Goal: Task Accomplishment & Management: Manage account settings

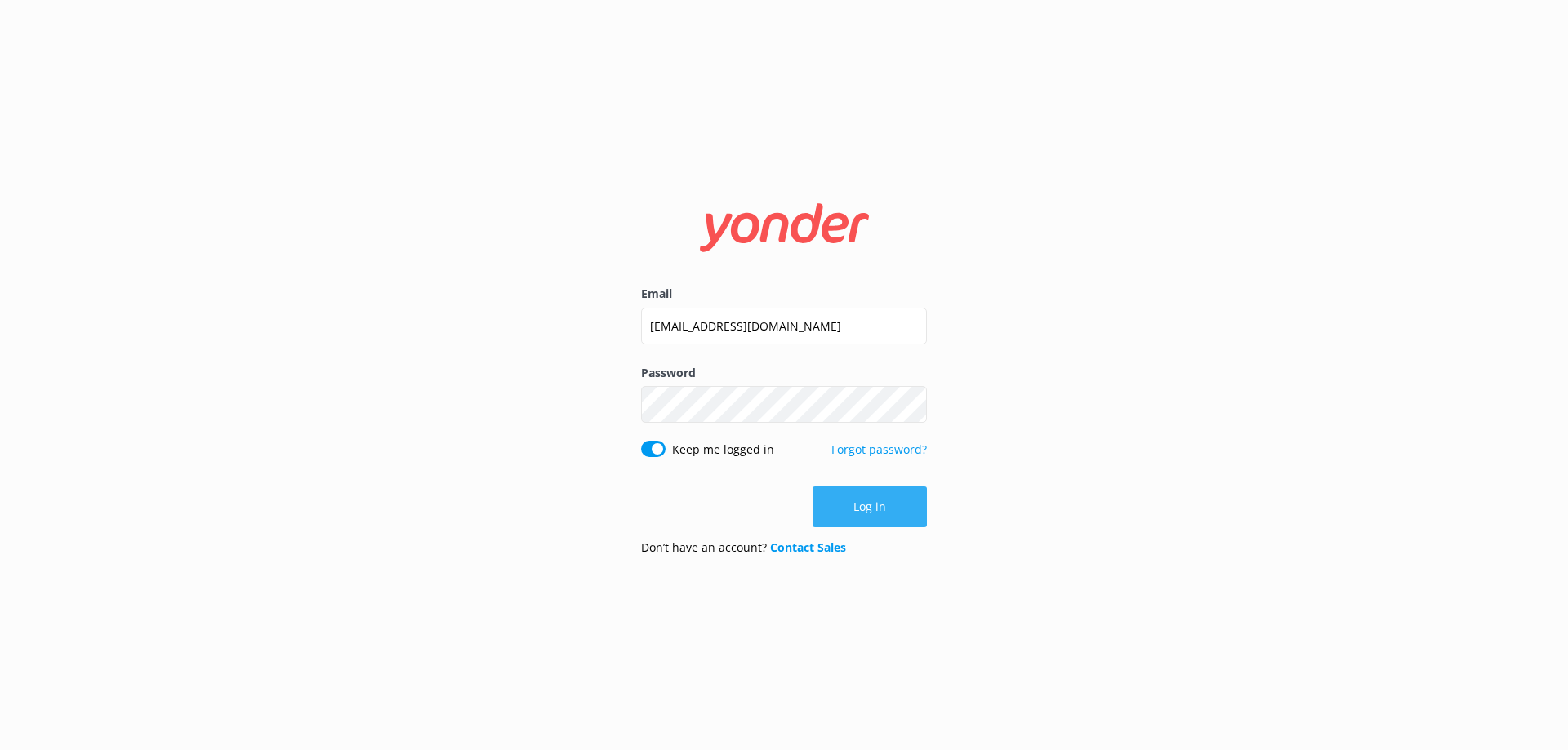
click at [842, 514] on button "Log in" at bounding box center [869, 507] width 114 height 41
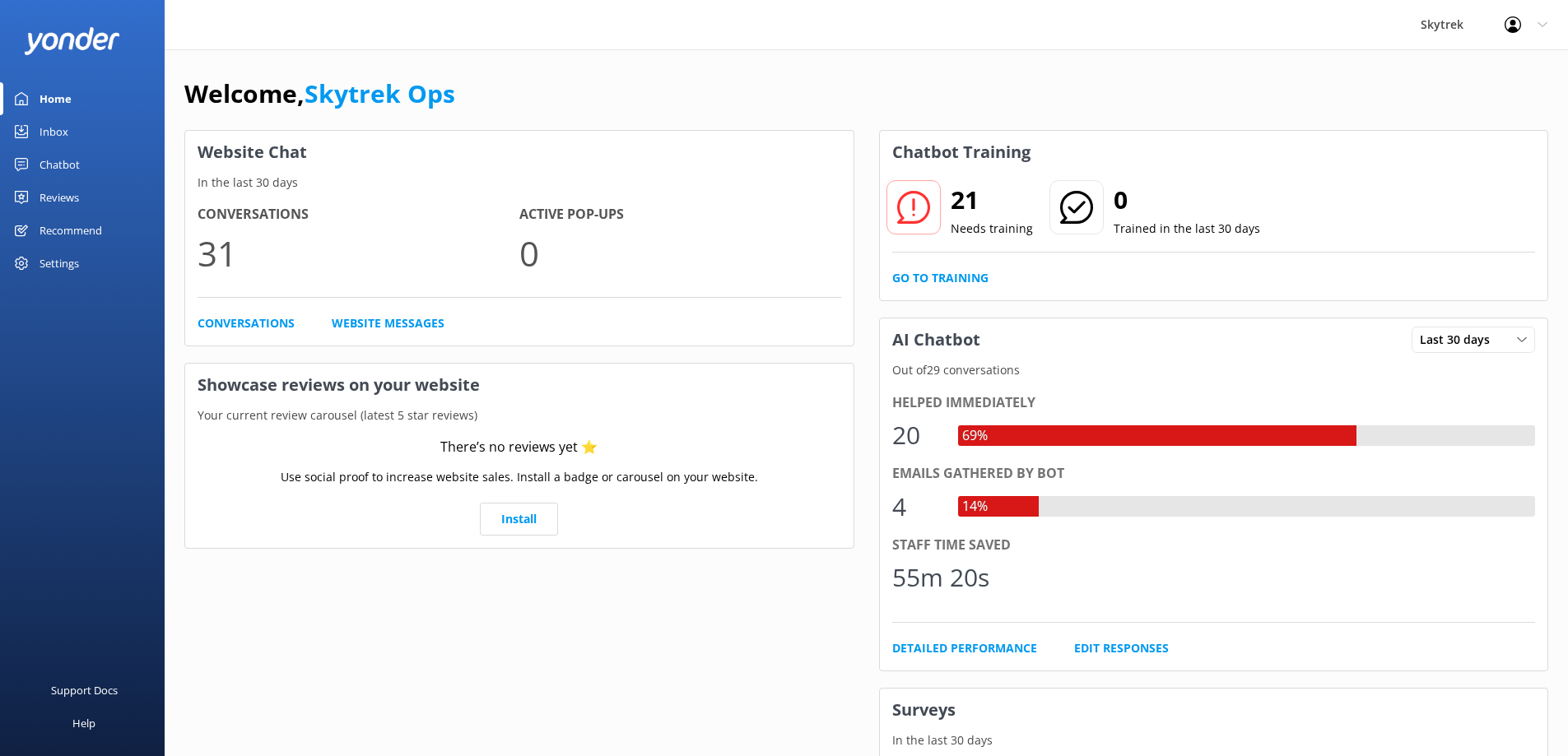
click at [67, 132] on div "Inbox" at bounding box center [54, 131] width 29 height 33
